Goal: Navigation & Orientation: Find specific page/section

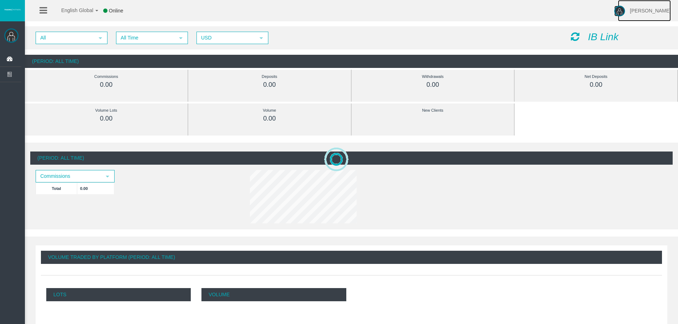
click at [649, 10] on span "[PERSON_NAME]" at bounding box center [650, 11] width 41 height 6
click at [453, 179] on div at bounding box center [627, 307] width 611 height 324
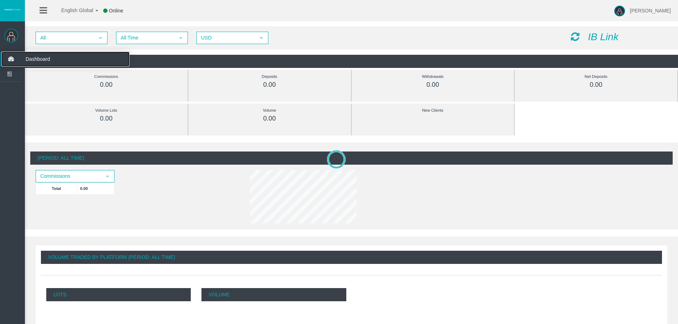
click at [32, 57] on span "Dashboard" at bounding box center [55, 59] width 70 height 15
click at [48, 10] on li at bounding box center [43, 10] width 11 height 21
click at [43, 8] on icon at bounding box center [43, 10] width 7 height 9
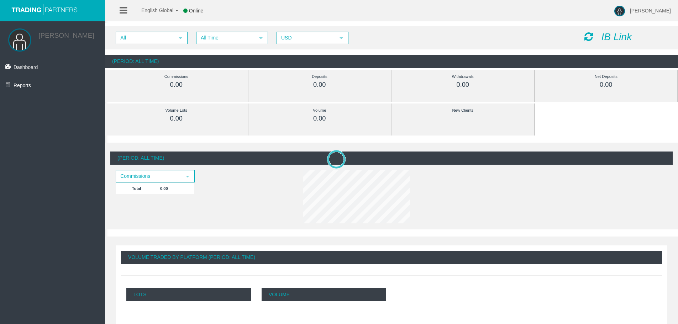
click at [122, 9] on icon at bounding box center [123, 10] width 7 height 9
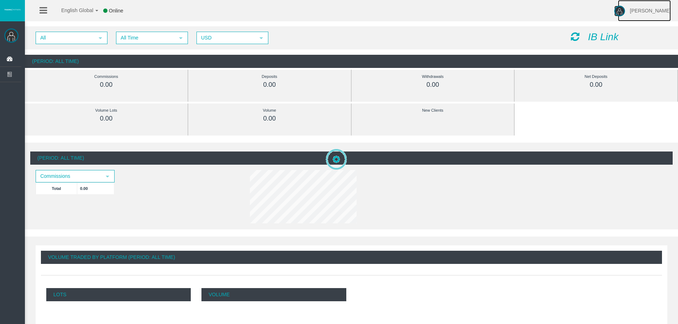
click at [648, 15] on link "Oscar gonzalez" at bounding box center [644, 10] width 53 height 21
click at [633, 27] on body "English Global 简体中文 English Global 日本語 한국어 Online Oscar gonzalez Help Log Out O…" at bounding box center [339, 162] width 678 height 324
click at [592, 36] on icon "IB Link" at bounding box center [603, 36] width 31 height 11
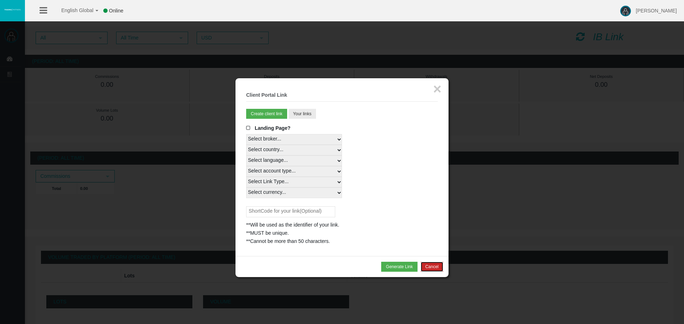
click at [435, 268] on button "Cancel" at bounding box center [432, 267] width 22 height 10
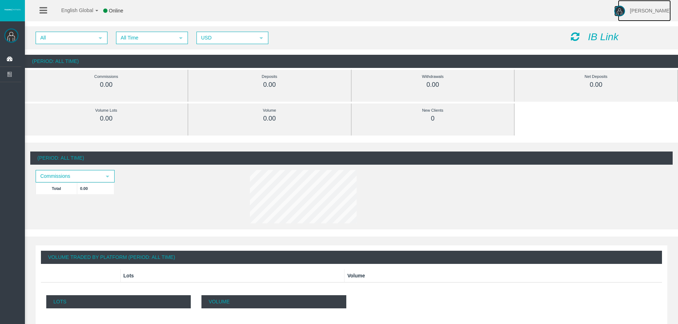
click at [642, 9] on span "[PERSON_NAME]" at bounding box center [650, 11] width 41 height 6
click at [639, 27] on link "Help" at bounding box center [648, 28] width 64 height 15
click at [648, 12] on span "[PERSON_NAME]" at bounding box center [650, 11] width 41 height 6
click at [632, 30] on link "Help" at bounding box center [648, 28] width 64 height 15
click at [644, 12] on span "[PERSON_NAME]" at bounding box center [650, 11] width 41 height 6
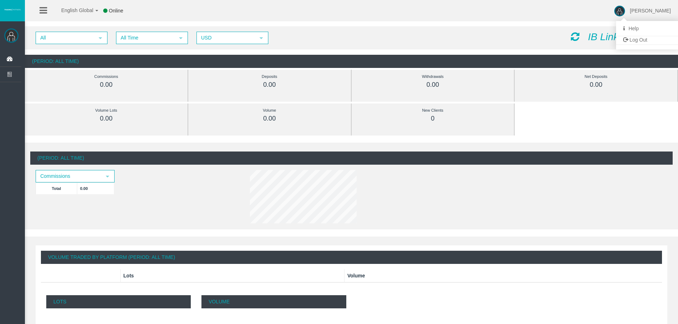
click at [530, 24] on div "All select All Time select 5 USD select USD IB Link (Period: All Time) Commissi…" at bounding box center [352, 47] width 654 height 49
click at [9, 36] on img at bounding box center [11, 35] width 14 height 14
click at [46, 12] on icon at bounding box center [43, 10] width 7 height 9
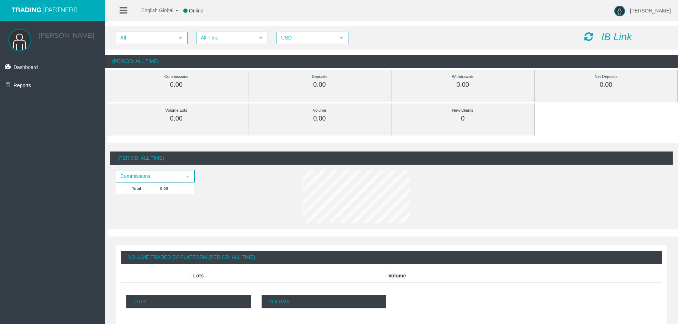
click at [52, 34] on link "[PERSON_NAME]" at bounding box center [66, 35] width 56 height 7
click at [621, 38] on icon "IB Link" at bounding box center [617, 36] width 31 height 11
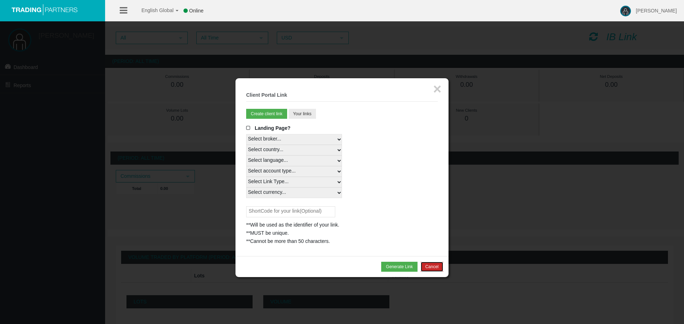
click at [431, 267] on button "Cancel" at bounding box center [432, 267] width 22 height 10
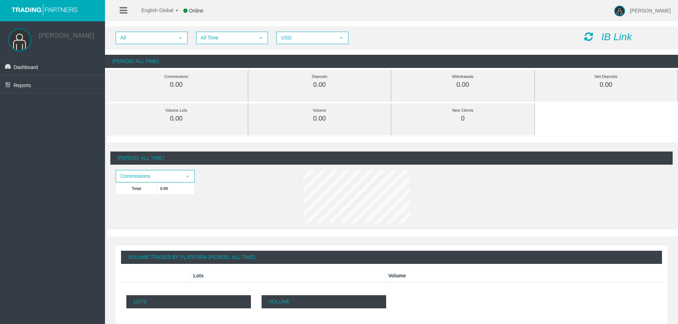
click at [131, 12] on li "English Global 简体中文 English Global 日本語 한국어" at bounding box center [155, 10] width 50 height 21
click at [121, 12] on icon at bounding box center [123, 10] width 7 height 9
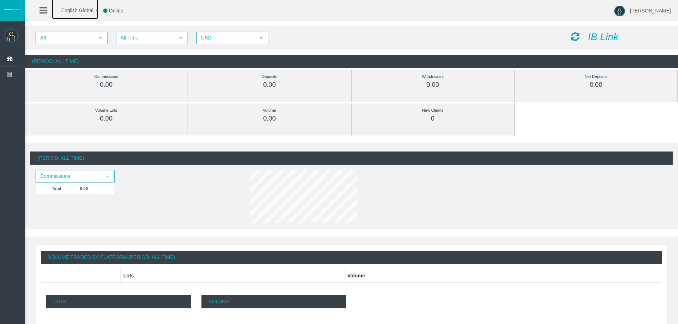
click at [92, 10] on span "English Global" at bounding box center [72, 10] width 41 height 6
click at [146, 11] on div "English Global 简体中文 English Global 日本語 한국어 Online Oscar gonzalez Help Log Out" at bounding box center [339, 10] width 678 height 21
